Goal: Communication & Community: Answer question/provide support

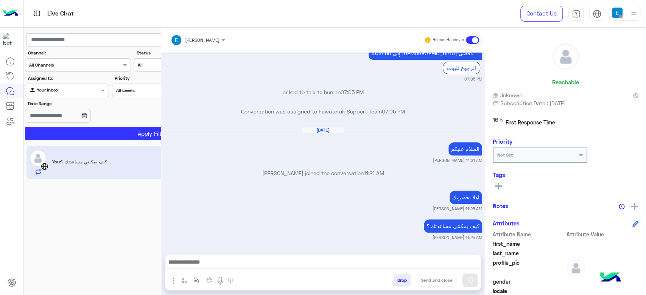
scroll to position [169, 0]
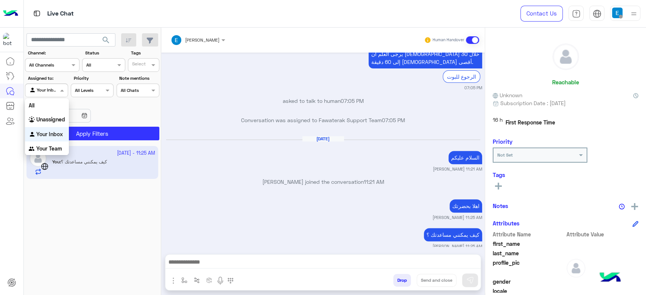
click at [48, 91] on div at bounding box center [46, 89] width 42 height 7
click at [46, 105] on div "All" at bounding box center [47, 105] width 44 height 14
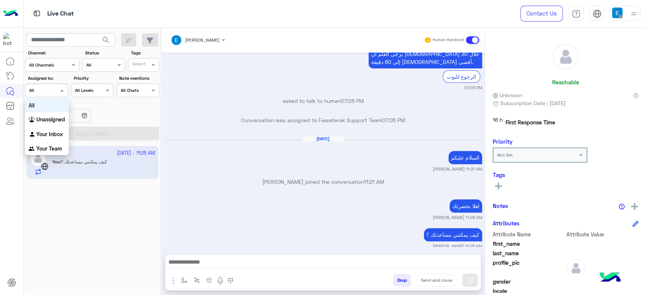
click at [36, 87] on input "text" at bounding box center [37, 89] width 17 height 7
click at [51, 136] on b "Your Inbox" at bounding box center [49, 134] width 27 height 6
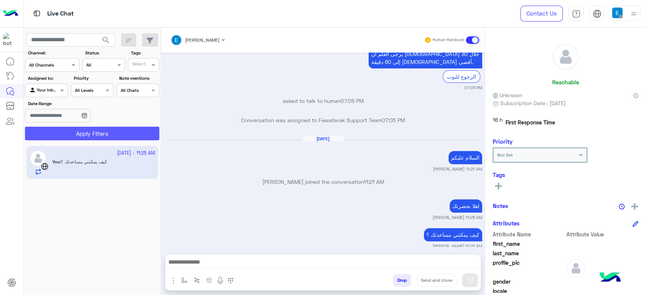
click at [64, 137] on button "Apply Filters" at bounding box center [92, 134] width 134 height 14
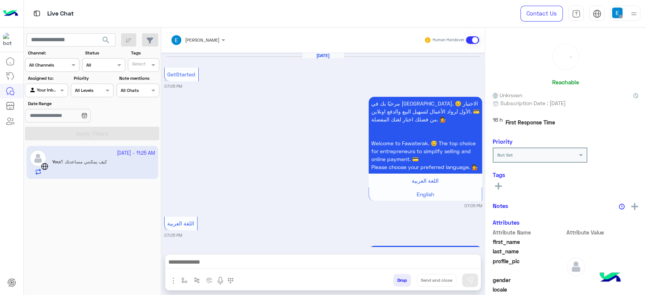
scroll to position [485, 0]
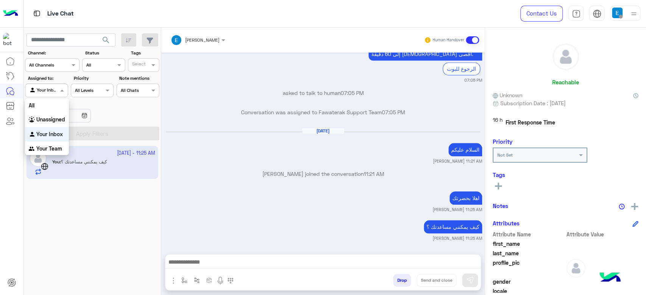
click at [57, 87] on div at bounding box center [46, 89] width 42 height 7
click at [55, 106] on div "All" at bounding box center [47, 105] width 44 height 14
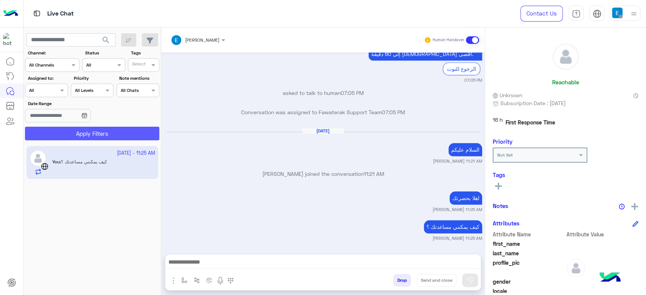
click at [80, 131] on button "Apply Filters" at bounding box center [92, 134] width 134 height 14
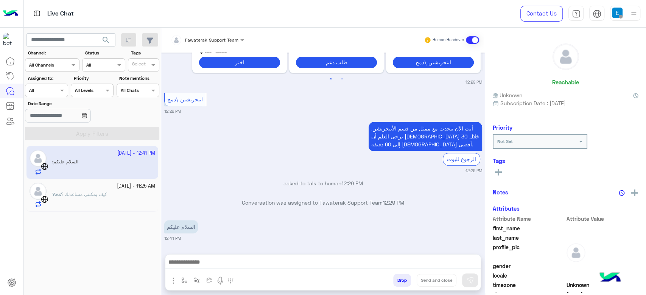
scroll to position [395, 0]
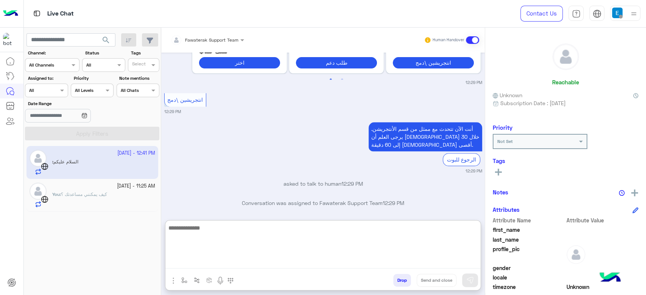
click at [237, 263] on textarea at bounding box center [322, 245] width 315 height 45
type textarea "**********"
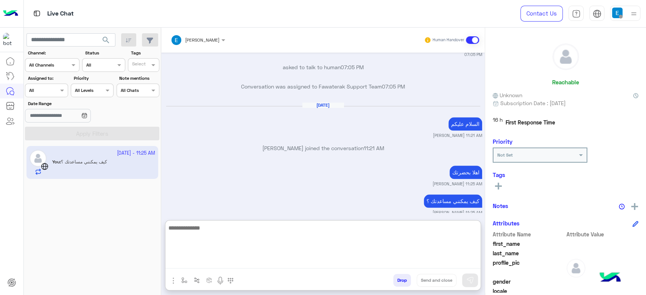
scroll to position [520, 0]
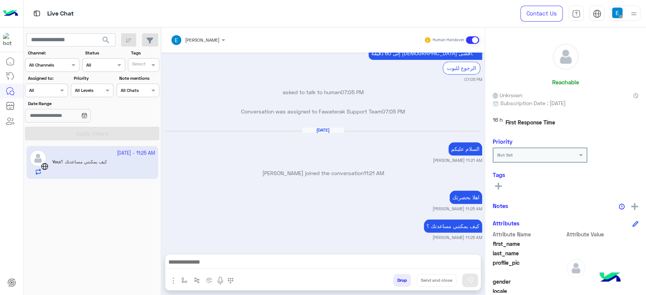
click at [403, 264] on button "Drop" at bounding box center [402, 280] width 18 height 13
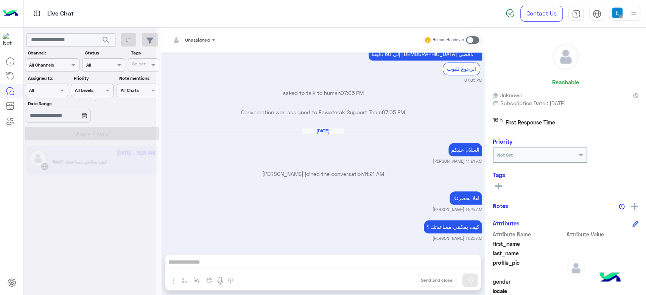
scroll to position [518, 0]
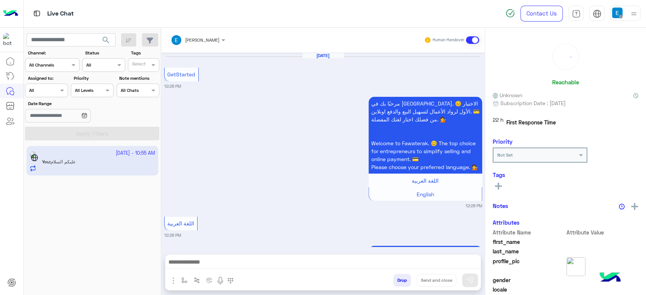
scroll to position [457, 0]
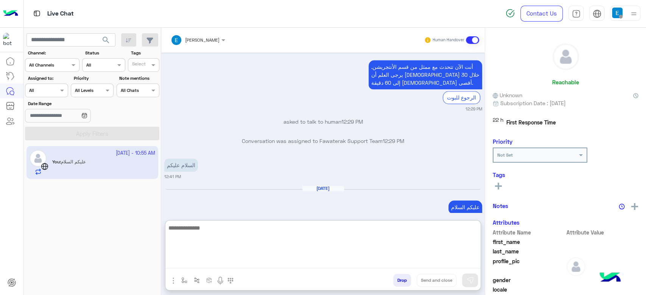
click at [287, 264] on textarea at bounding box center [322, 245] width 315 height 45
type textarea "**********"
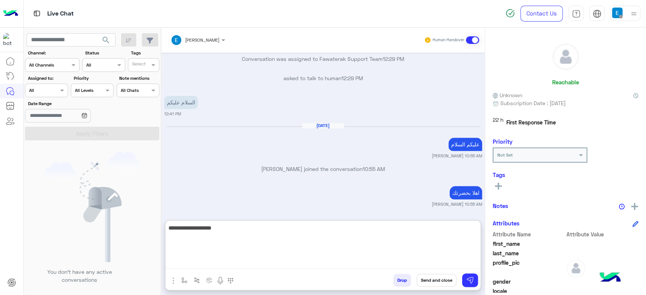
type textarea "**********"
